Goal: Communication & Community: Participate in discussion

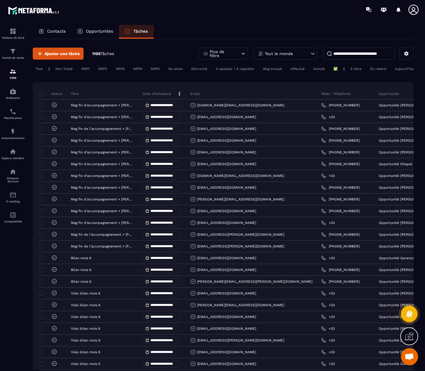
click at [356, 54] on input at bounding box center [359, 54] width 72 height 12
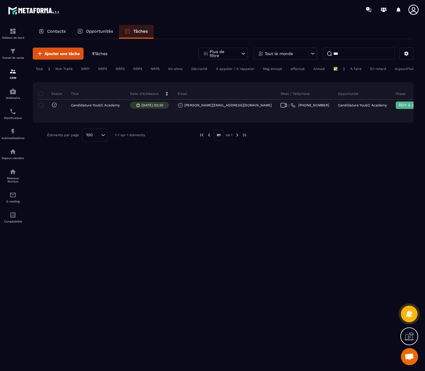
type input "***"
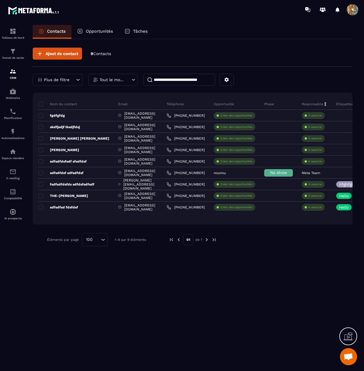
scroll to position [0, 36]
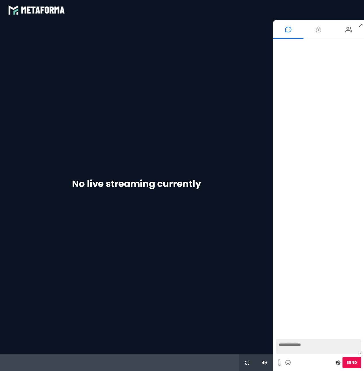
click at [315, 32] on li at bounding box center [319, 29] width 30 height 19
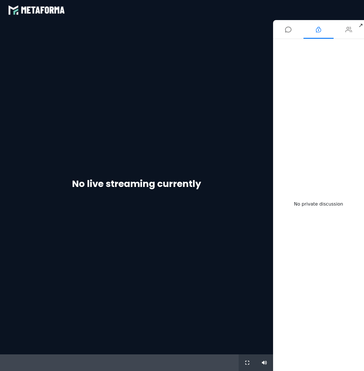
click at [335, 30] on li at bounding box center [349, 29] width 30 height 19
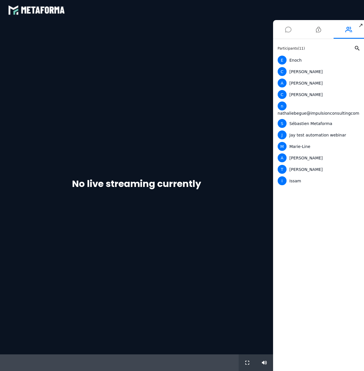
click at [292, 32] on li at bounding box center [288, 29] width 30 height 19
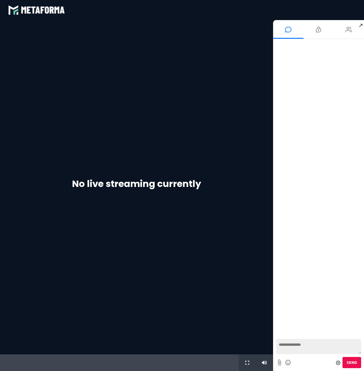
click at [337, 29] on li at bounding box center [349, 29] width 30 height 19
